Goal: Transaction & Acquisition: Purchase product/service

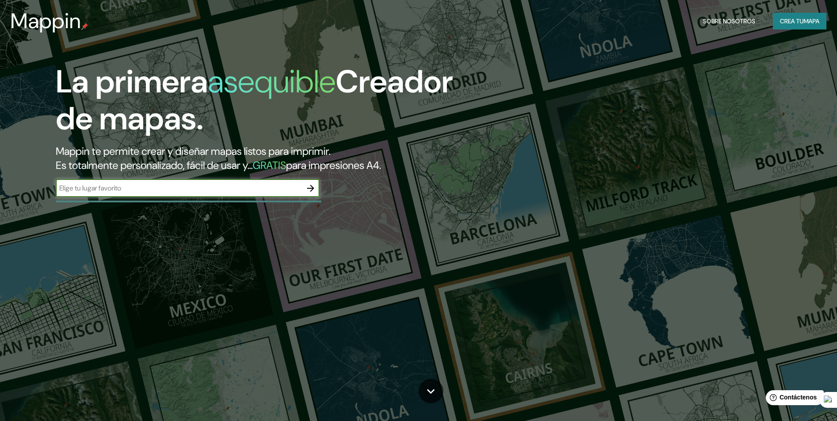
click at [142, 188] on input "text" at bounding box center [179, 188] width 246 height 10
type input "tigre"
click at [317, 190] on button "button" at bounding box center [311, 188] width 18 height 18
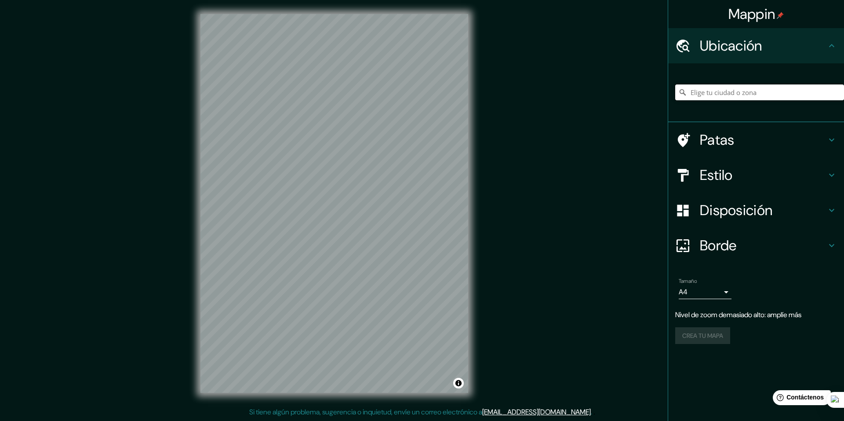
click at [752, 99] on input "Elige tu ciudad o zona" at bounding box center [759, 92] width 169 height 16
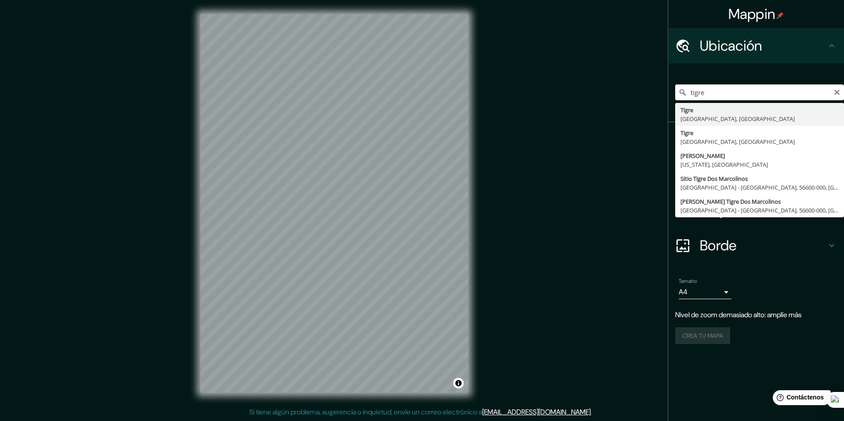
type input "[GEOGRAPHIC_DATA], [GEOGRAPHIC_DATA], [GEOGRAPHIC_DATA]"
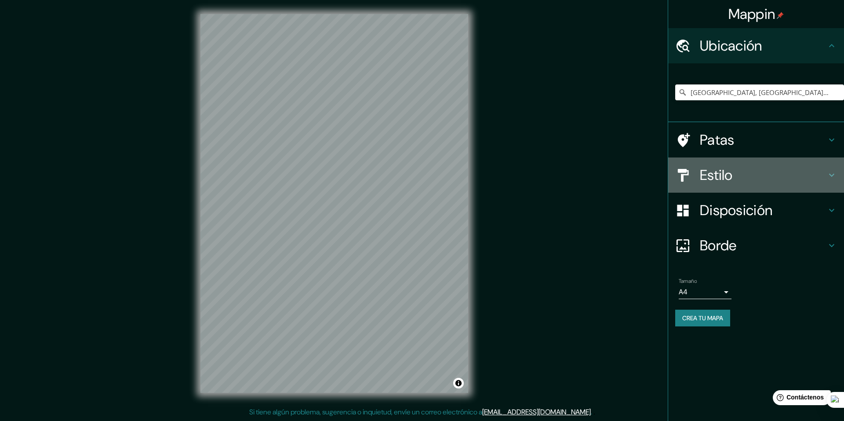
click at [749, 173] on h4 "Estilo" at bounding box center [763, 175] width 127 height 18
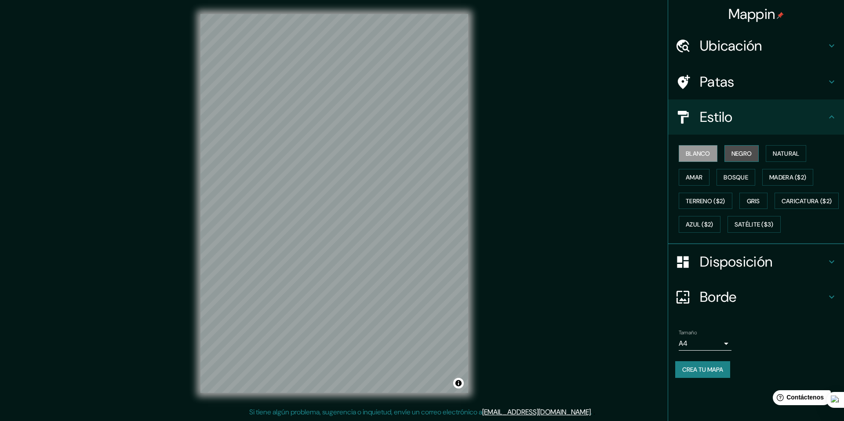
click at [737, 154] on font "Negro" at bounding box center [741, 153] width 21 height 8
click at [710, 155] on font "Blanco" at bounding box center [698, 153] width 25 height 8
click at [705, 173] on button "Amar" at bounding box center [694, 177] width 31 height 17
click at [716, 206] on font "Terreno ($2)" at bounding box center [706, 200] width 40 height 11
click at [695, 178] on font "Amar" at bounding box center [694, 177] width 17 height 8
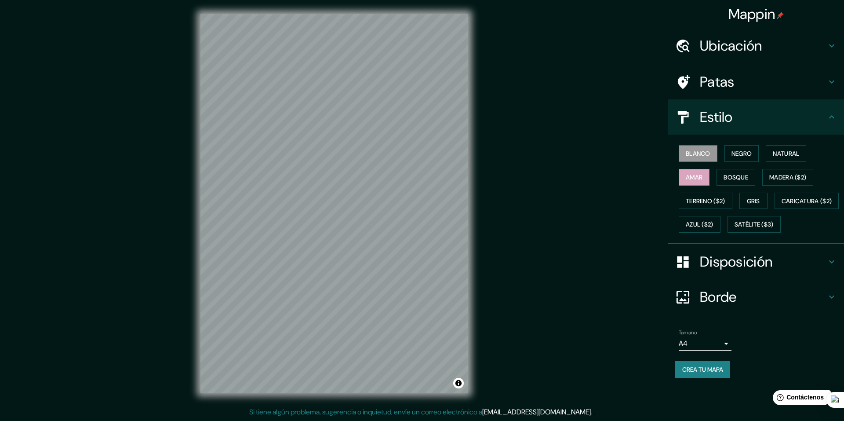
click at [710, 154] on font "Blanco" at bounding box center [698, 153] width 25 height 8
click at [705, 174] on button "Amar" at bounding box center [694, 177] width 31 height 17
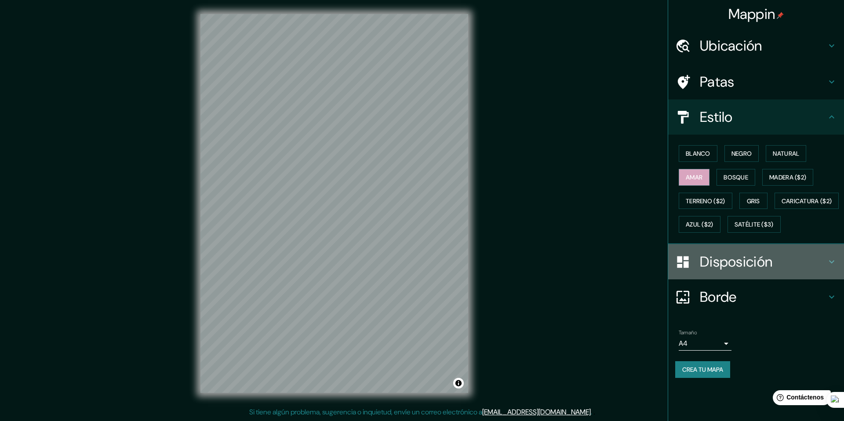
click at [756, 271] on font "Disposición" at bounding box center [736, 261] width 73 height 18
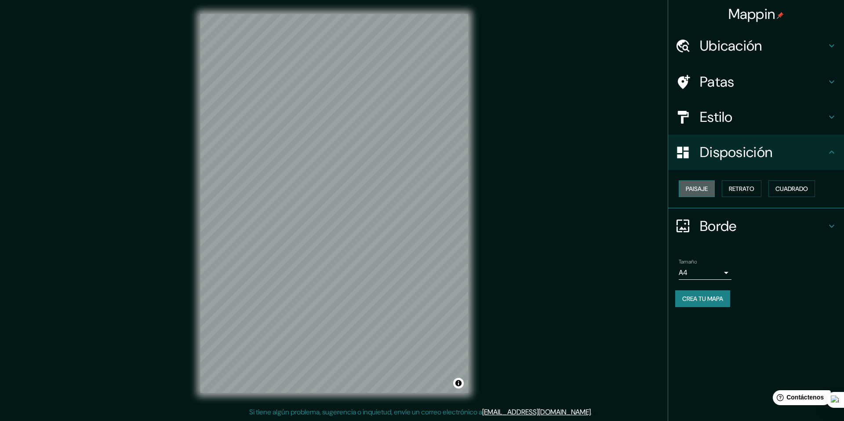
click at [702, 187] on font "Paisaje" at bounding box center [697, 189] width 22 height 8
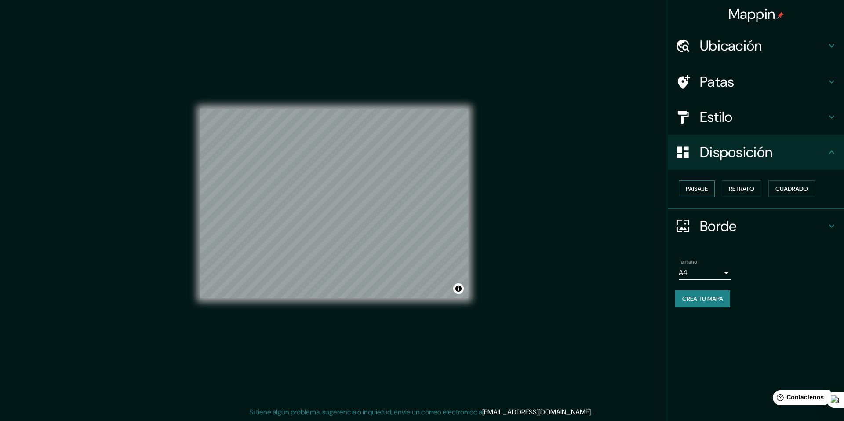
click at [702, 187] on font "Paisaje" at bounding box center [697, 189] width 22 height 8
click at [736, 192] on font "Retrato" at bounding box center [741, 189] width 25 height 8
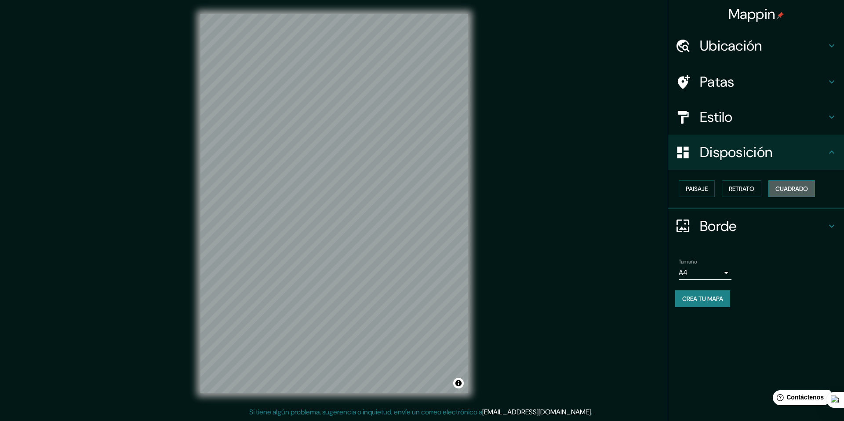
click at [775, 194] on button "Cuadrado" at bounding box center [791, 188] width 47 height 17
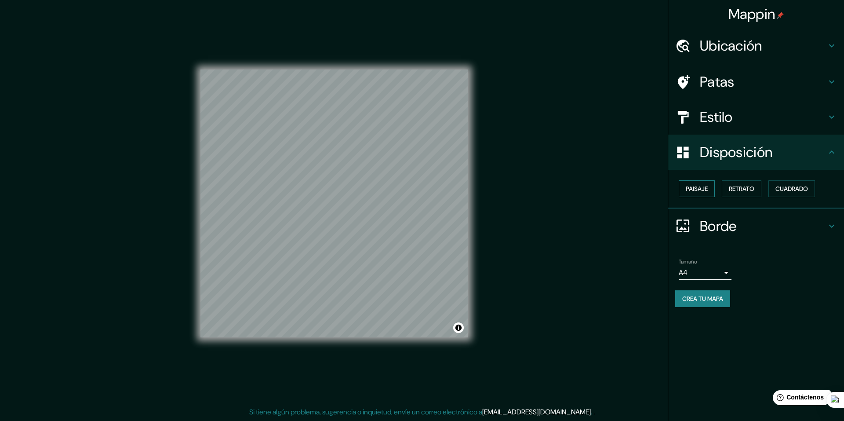
click at [712, 193] on button "Paisaje" at bounding box center [697, 188] width 36 height 17
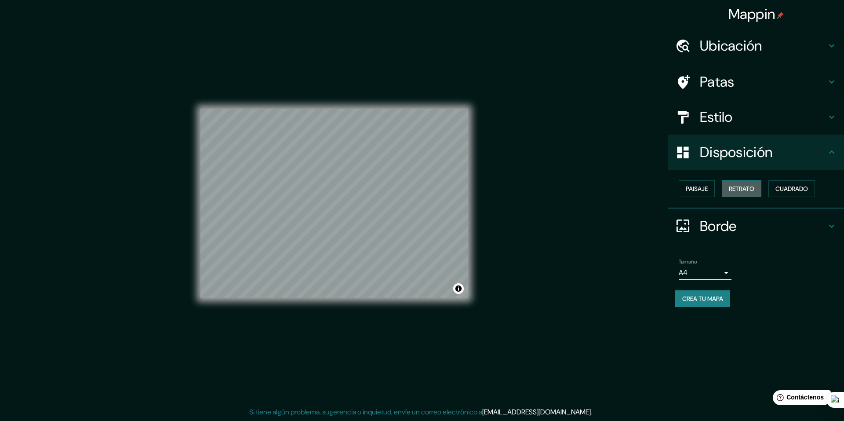
click at [732, 189] on font "Retrato" at bounding box center [741, 189] width 25 height 8
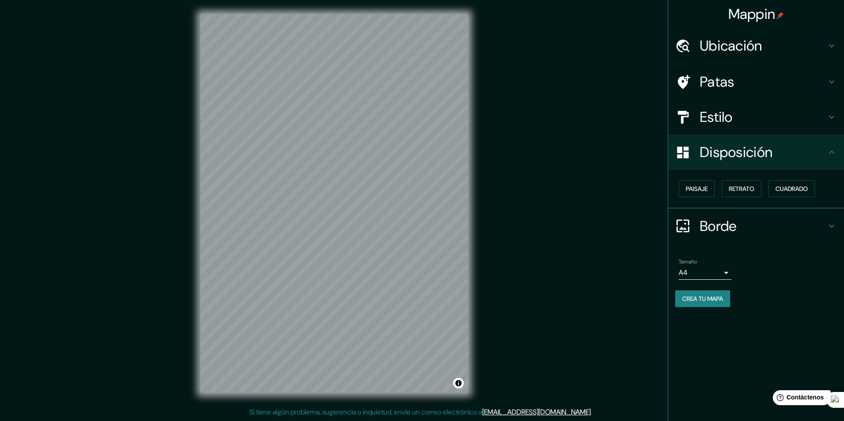
click at [715, 273] on body "Mappin Ubicación Tigre, [GEOGRAPHIC_DATA], [GEOGRAPHIC_DATA] Patas Estilo Dispo…" at bounding box center [422, 210] width 844 height 421
click at [729, 79] on div at bounding box center [422, 210] width 844 height 421
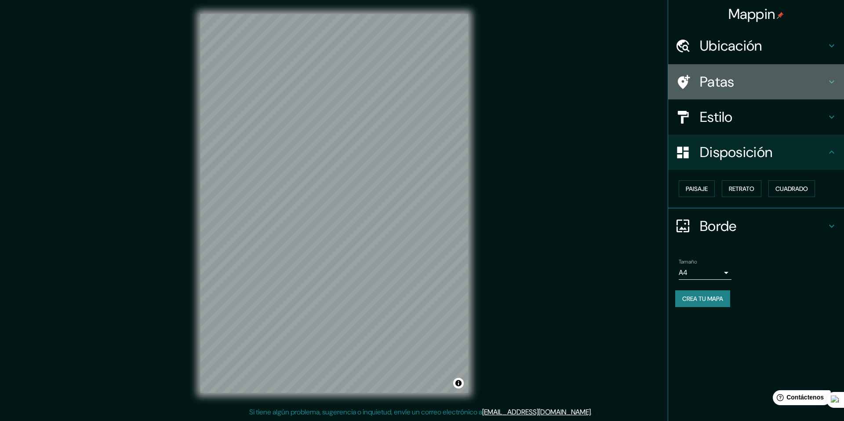
click at [828, 76] on div "Patas" at bounding box center [756, 81] width 176 height 35
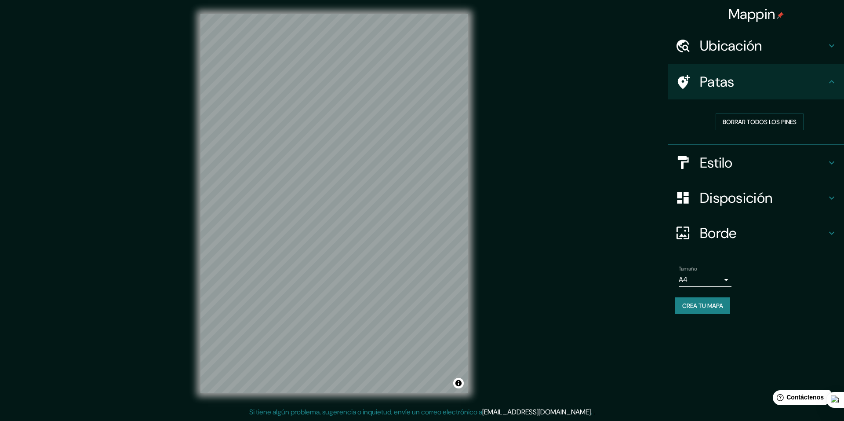
click at [829, 80] on icon at bounding box center [831, 81] width 11 height 11
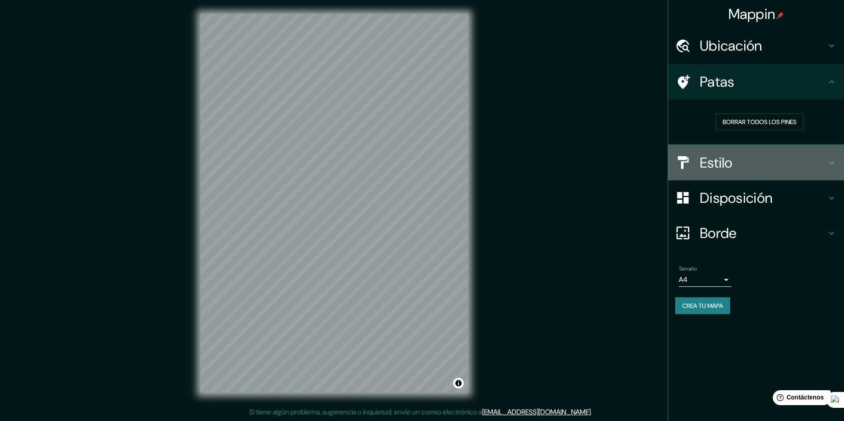
click at [832, 165] on icon at bounding box center [831, 162] width 11 height 11
